Goal: Information Seeking & Learning: Learn about a topic

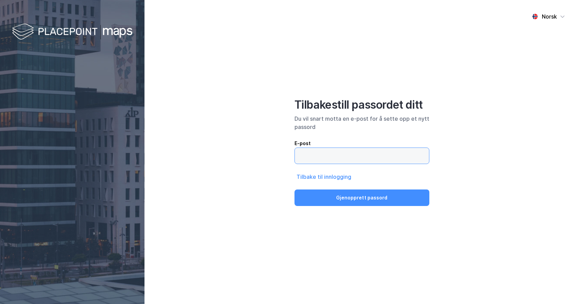
click at [329, 158] on input "email" at bounding box center [362, 156] width 134 height 16
type input "[EMAIL_ADDRESS][PERSON_NAME][DOMAIN_NAME]"
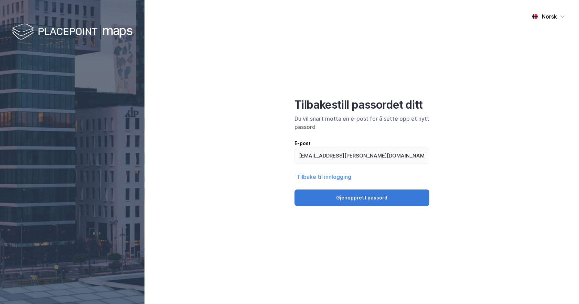
click at [352, 195] on button "Gjenopprett passord" at bounding box center [362, 198] width 135 height 17
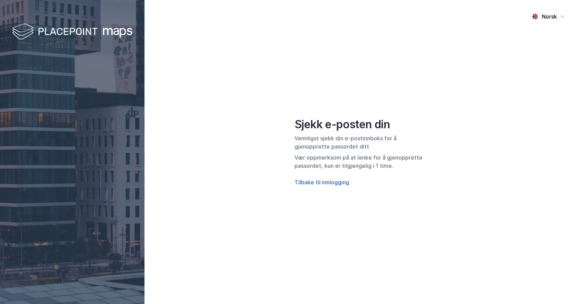
click at [335, 184] on button "Tilbake til innlogging" at bounding box center [322, 182] width 55 height 8
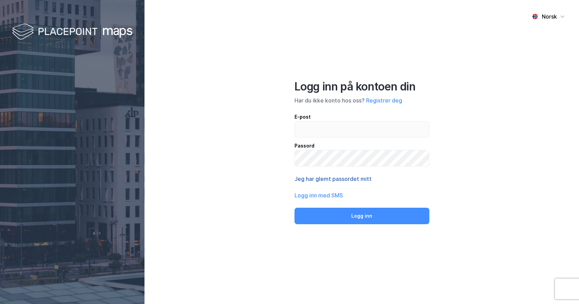
click at [341, 178] on button "Jeg har glemt passordet mitt" at bounding box center [333, 179] width 77 height 8
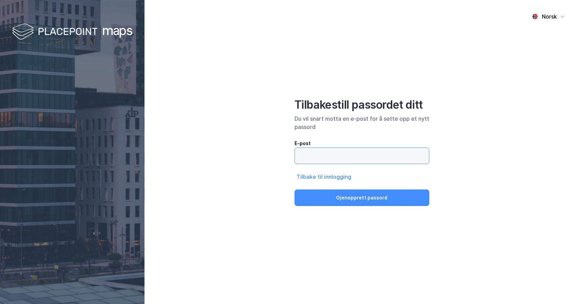
click at [351, 155] on input "email" at bounding box center [362, 156] width 134 height 16
type input "[PERSON_NAME][EMAIL_ADDRESS][DOMAIN_NAME]"
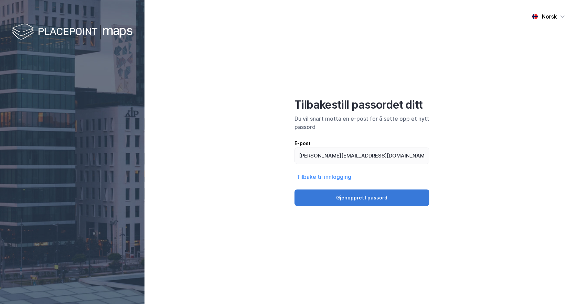
click at [365, 199] on button "Gjenopprett passord" at bounding box center [362, 198] width 135 height 17
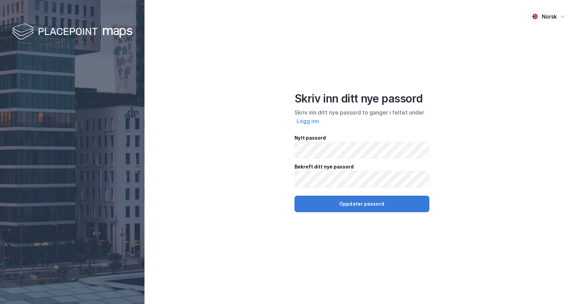
click at [353, 201] on button "Oppdater passord" at bounding box center [362, 204] width 135 height 17
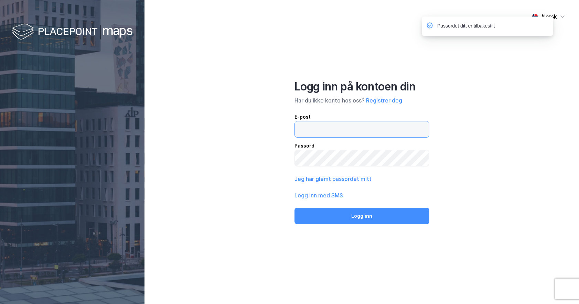
click at [328, 128] on input "email" at bounding box center [362, 129] width 134 height 16
type input "[PERSON_NAME][EMAIL_ADDRESS][DOMAIN_NAME]"
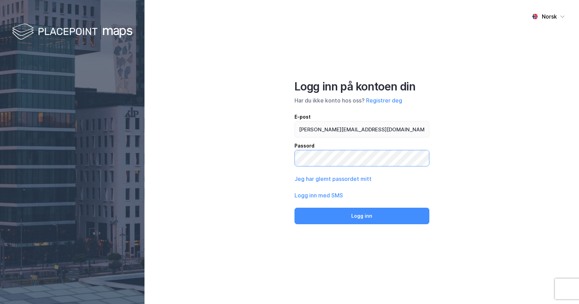
click at [295, 208] on button "Logg inn" at bounding box center [362, 216] width 135 height 17
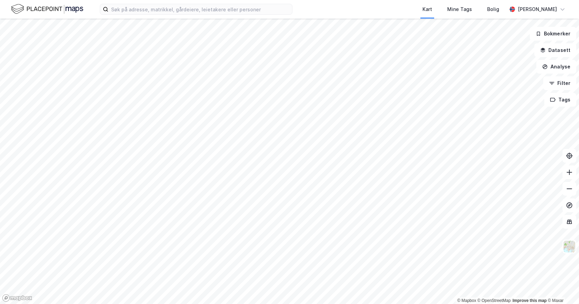
click at [193, 15] on div "Kart Mine Tags Bolig Fredrik Dammen" at bounding box center [289, 9] width 579 height 19
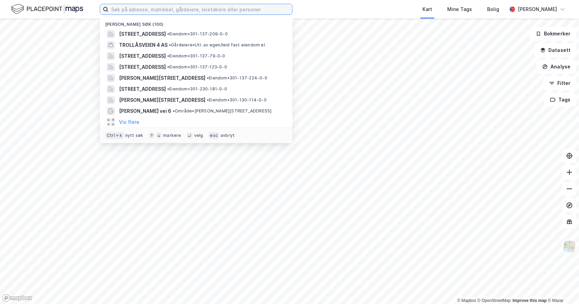
click at [194, 9] on input at bounding box center [200, 9] width 184 height 10
click at [559, 50] on button "Datasett" at bounding box center [555, 50] width 42 height 14
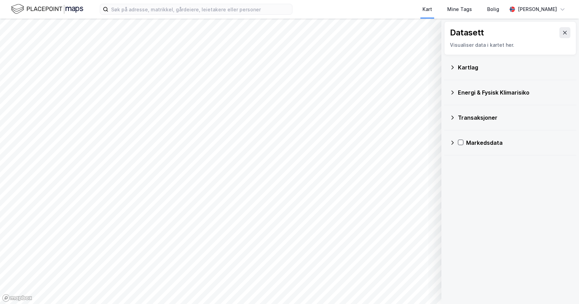
click at [456, 117] on div "Transaksjoner" at bounding box center [510, 117] width 121 height 17
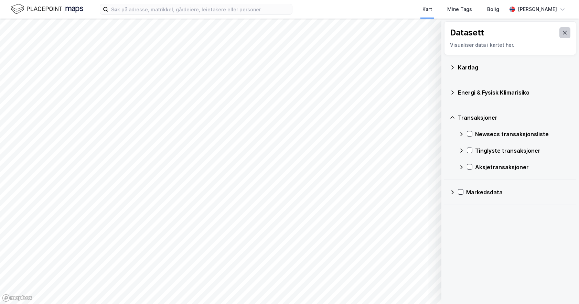
click at [563, 33] on button at bounding box center [564, 32] width 11 height 11
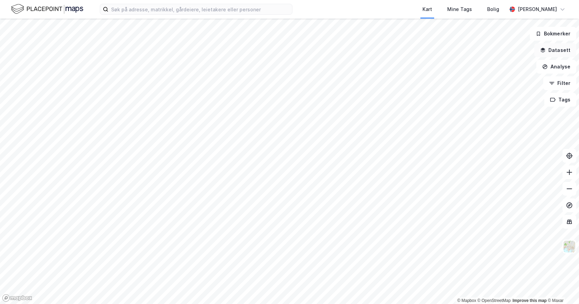
click at [565, 49] on button "Datasett" at bounding box center [555, 50] width 42 height 14
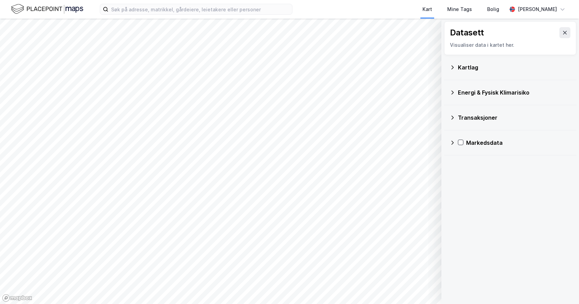
click at [461, 64] on div "Kartlag" at bounding box center [514, 67] width 113 height 8
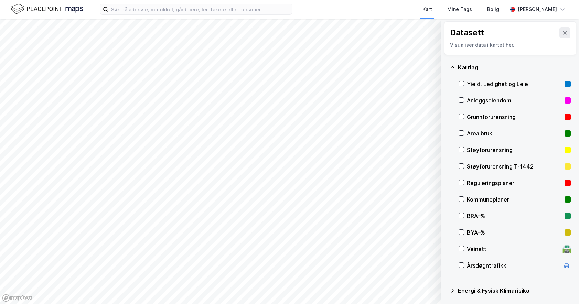
click at [558, 27] on div "Datasett Visualiser data i kartet her." at bounding box center [510, 38] width 132 height 34
click at [564, 35] on button at bounding box center [564, 32] width 11 height 11
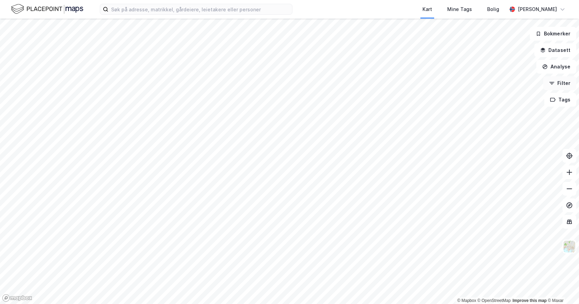
click at [564, 83] on button "Filter" at bounding box center [559, 83] width 33 height 14
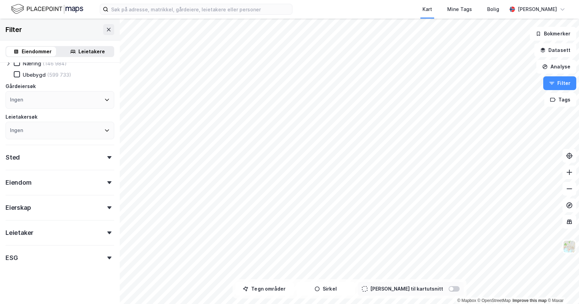
scroll to position [43, 0]
click at [39, 213] on div "Eierskap" at bounding box center [60, 204] width 109 height 20
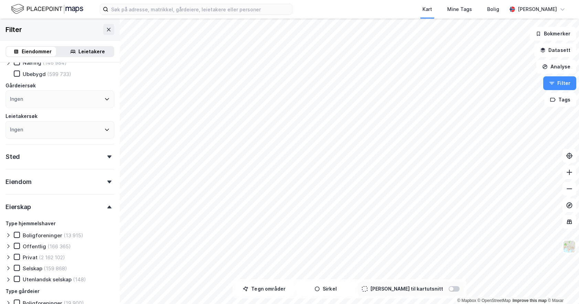
click at [39, 209] on div "Eierskap" at bounding box center [60, 204] width 109 height 20
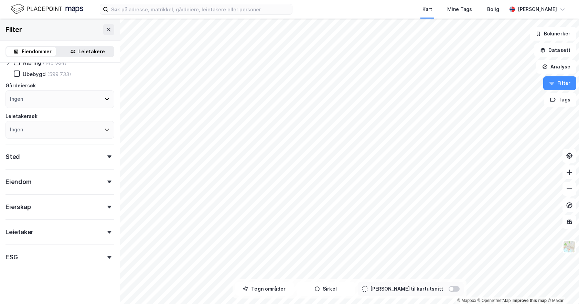
click at [33, 182] on div "Eiendom" at bounding box center [60, 179] width 109 height 20
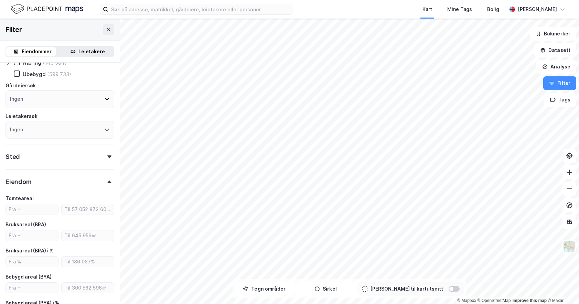
click at [33, 182] on div "Eiendom" at bounding box center [60, 179] width 109 height 20
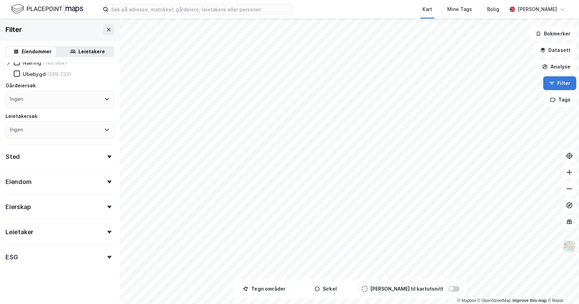
click at [579, 86] on html "Kart Mine Tags Bolig Fredrik Dammen © Mapbox © OpenStreetMap Improve this map ©…" at bounding box center [289, 152] width 579 height 304
click at [565, 85] on button "Filter" at bounding box center [559, 83] width 33 height 14
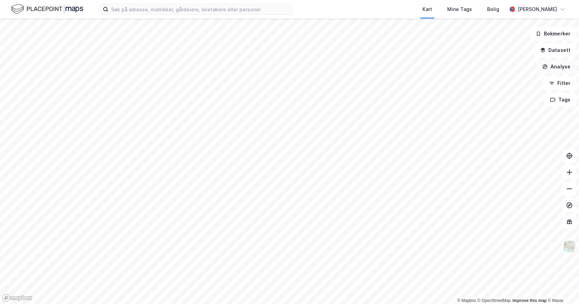
click at [562, 70] on button "Analyse" at bounding box center [556, 67] width 40 height 14
click at [567, 51] on button "Datasett" at bounding box center [555, 50] width 42 height 14
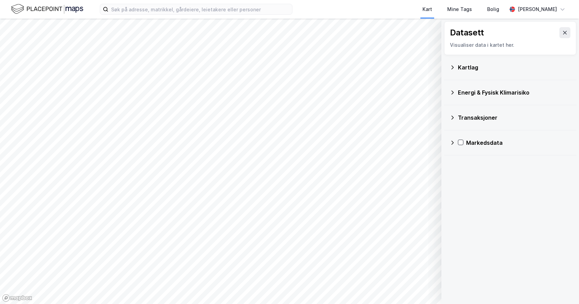
click at [517, 64] on div "Kartlag" at bounding box center [514, 67] width 113 height 8
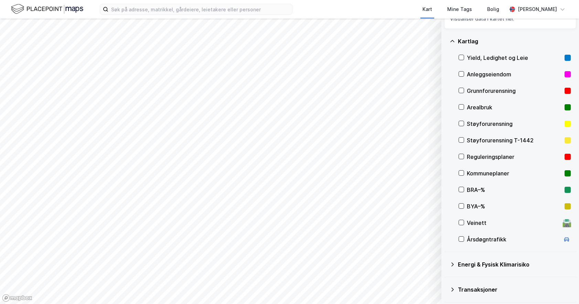
scroll to position [52, 0]
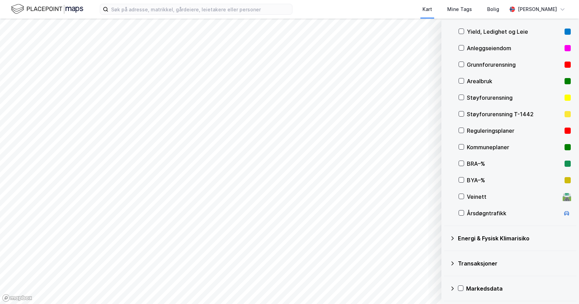
click at [483, 273] on div "Transaksjoner" at bounding box center [510, 263] width 132 height 25
click at [479, 268] on div "Transaksjoner" at bounding box center [510, 263] width 121 height 17
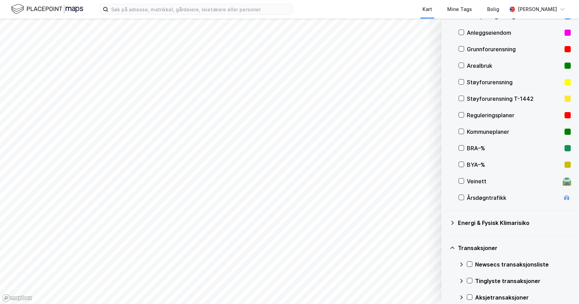
scroll to position [102, 0]
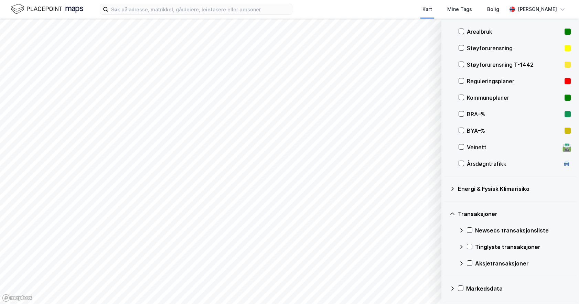
click at [450, 291] on icon at bounding box center [453, 289] width 6 height 6
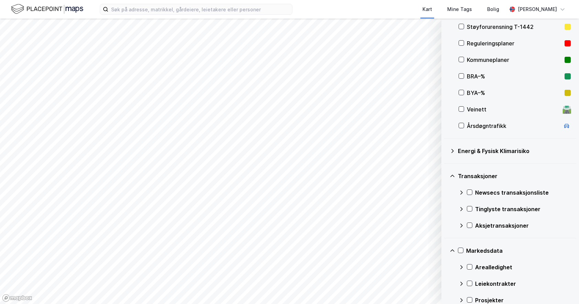
scroll to position [168, 0]
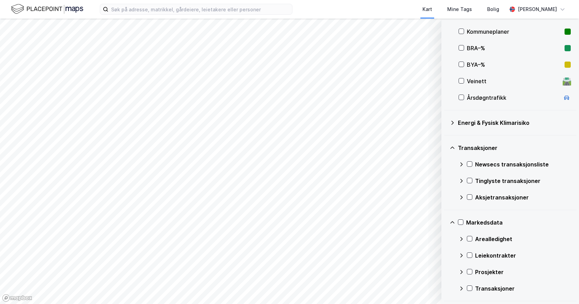
click at [470, 258] on div at bounding box center [470, 256] width 6 height 6
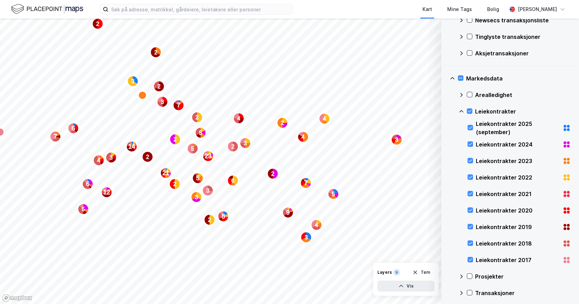
scroll to position [317, 0]
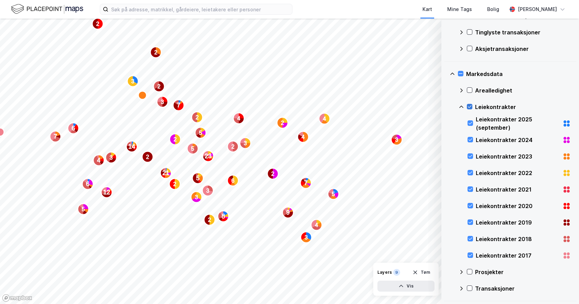
click at [470, 109] on icon at bounding box center [469, 106] width 5 height 5
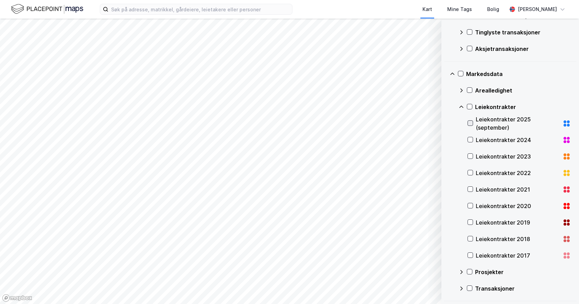
click at [471, 122] on icon at bounding box center [470, 123] width 5 height 5
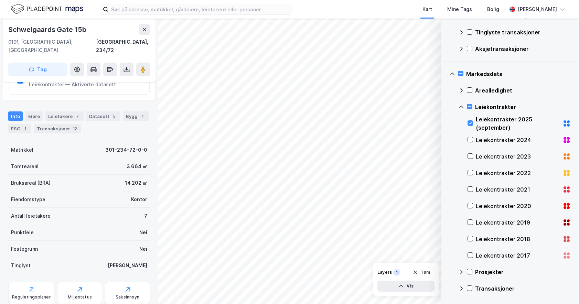
scroll to position [35, 0]
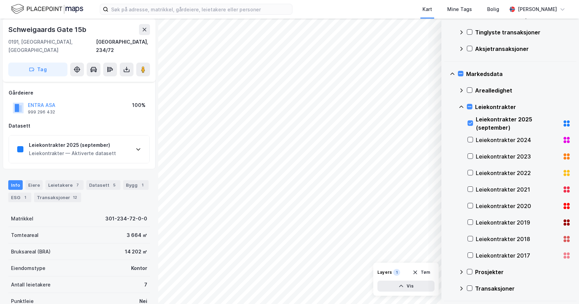
click at [139, 137] on div "Leiekontrakter 2025 (september) Leiekontrakter — Aktiverte datasett" at bounding box center [79, 150] width 140 height 28
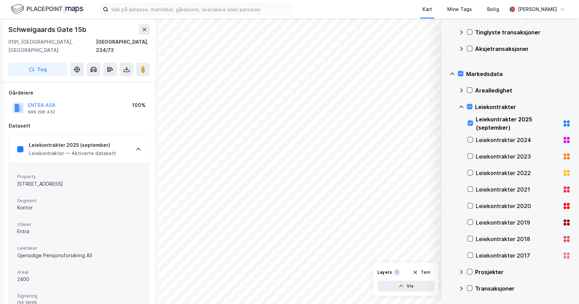
click at [139, 138] on div "Leiekontrakter 2025 (september) Leiekontrakter — Aktiverte datasett" at bounding box center [79, 150] width 140 height 28
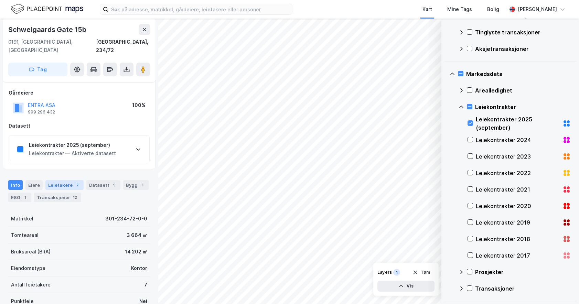
click at [58, 180] on div "Leietakere 7" at bounding box center [64, 185] width 38 height 10
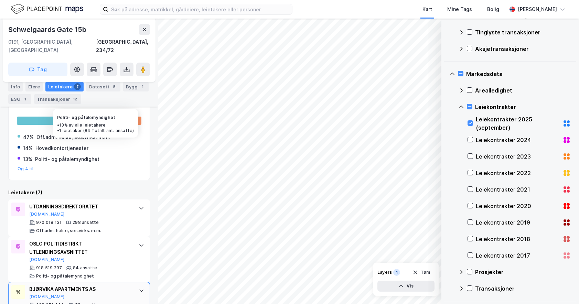
scroll to position [238, 0]
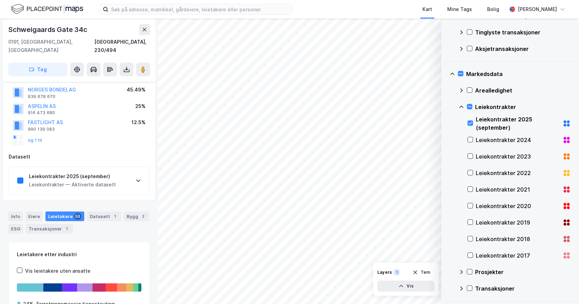
scroll to position [44, 0]
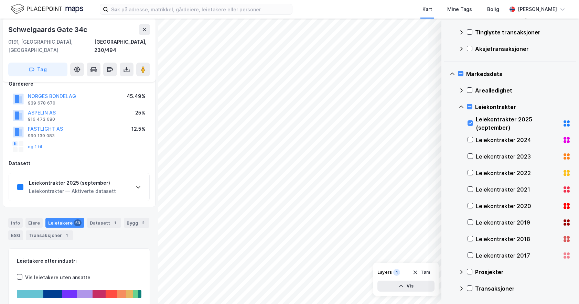
click at [117, 186] on div "Leiekontrakter 2025 (september) Leiekontrakter — Aktiverte datasett" at bounding box center [79, 187] width 140 height 28
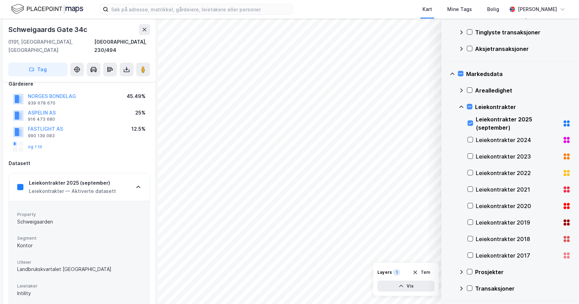
click at [117, 186] on div "Leiekontrakter 2025 (september) Leiekontrakter — Aktiverte datasett" at bounding box center [79, 187] width 140 height 28
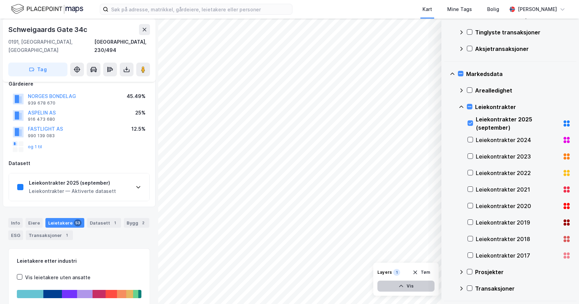
click at [424, 290] on div "© Mapbox © OpenStreetMap Improve this map © Maxar Datasett Visualiser data i ka…" at bounding box center [289, 162] width 579 height 286
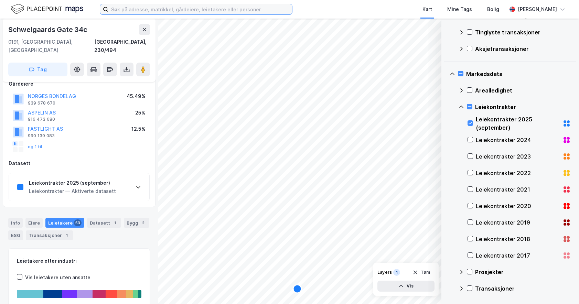
click at [126, 11] on input at bounding box center [200, 9] width 184 height 10
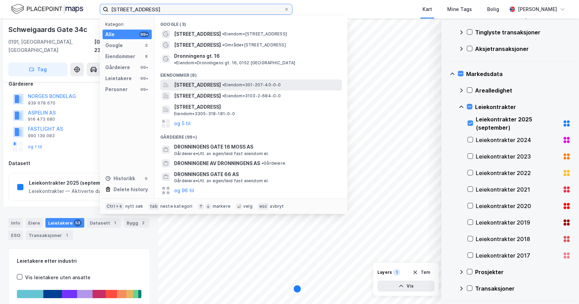
type input "dronningens gate 16"
click at [221, 81] on span "Dronningens gate 16, 0152, OSLO, OSLO" at bounding box center [197, 85] width 47 height 8
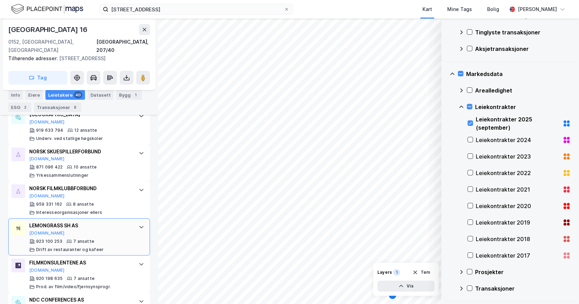
scroll to position [474, 0]
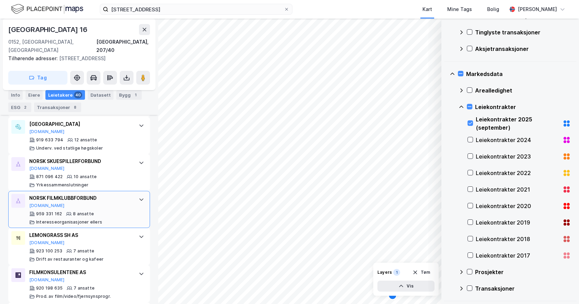
click at [117, 194] on div "NORSK FILMKLUBBFORBUND" at bounding box center [80, 198] width 103 height 8
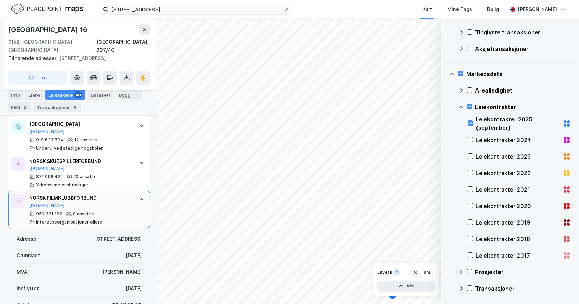
click at [117, 194] on div "NORSK FILMKLUBBFORBUND" at bounding box center [80, 198] width 103 height 8
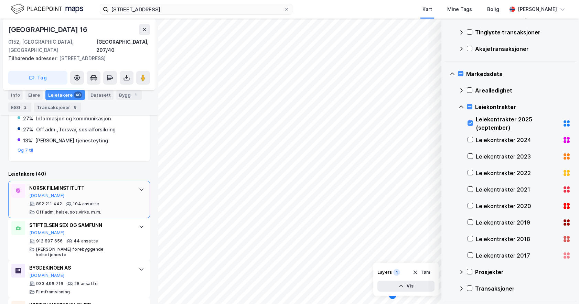
scroll to position [164, 0]
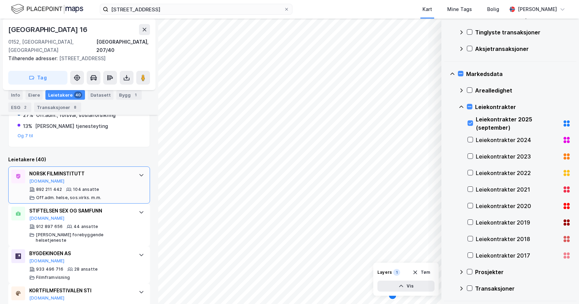
click at [125, 170] on div "NORSK FILMINSTITUTT" at bounding box center [80, 174] width 103 height 8
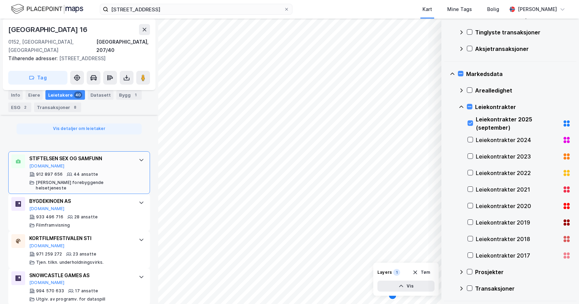
scroll to position [439, 0]
click at [86, 161] on div "STIFTELSEN SEX OG SAMFUNN Proff.no 912 897 656 44 ansatte Annen forebyggende he…" at bounding box center [80, 172] width 103 height 36
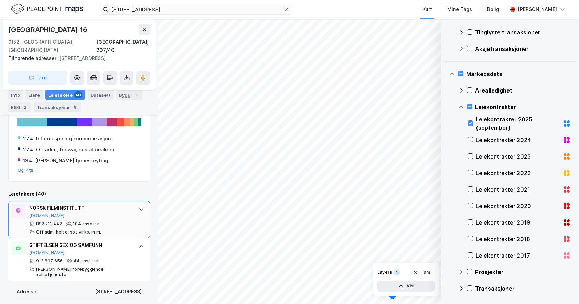
scroll to position [0, 0]
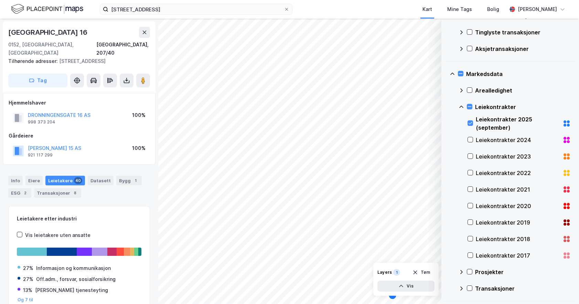
click at [74, 177] on div "40" at bounding box center [78, 180] width 8 height 7
click at [107, 183] on div "Info Eiere Leietakere 40 Datasett Bygg 1 ESG 2 Transaksjoner 8" at bounding box center [79, 187] width 142 height 22
click at [18, 176] on div "Info" at bounding box center [15, 181] width 14 height 10
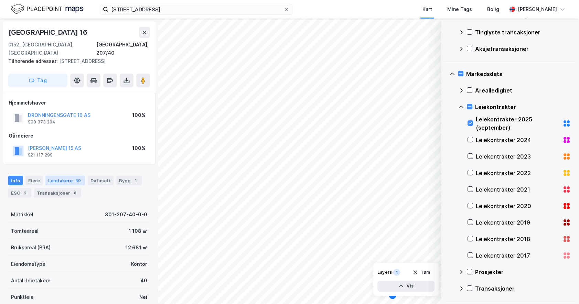
click at [63, 176] on div "Leietakere 40" at bounding box center [65, 181] width 40 height 10
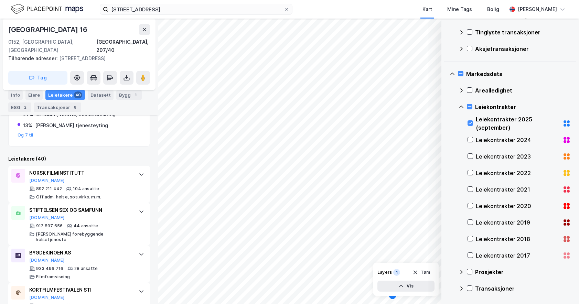
scroll to position [199, 0]
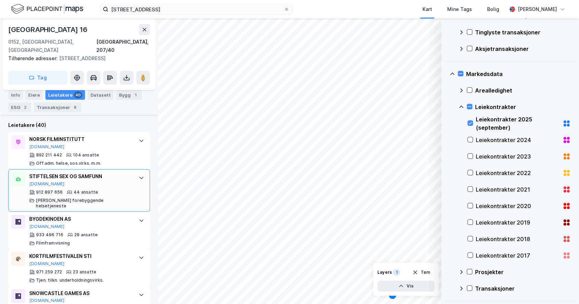
click at [124, 174] on div "STIFTELSEN SEX OG SAMFUNN Proff.no" at bounding box center [80, 179] width 103 height 14
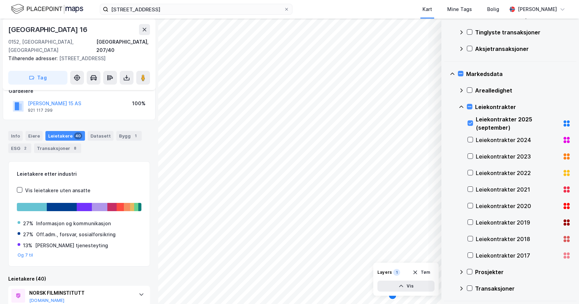
scroll to position [0, 0]
